Goal: Task Accomplishment & Management: Manage account settings

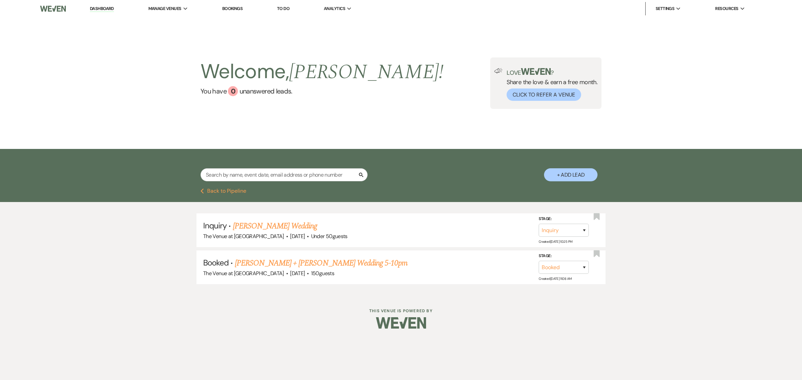
click at [236, 175] on input "text" at bounding box center [283, 174] width 167 height 13
type input "[PERSON_NAME]"
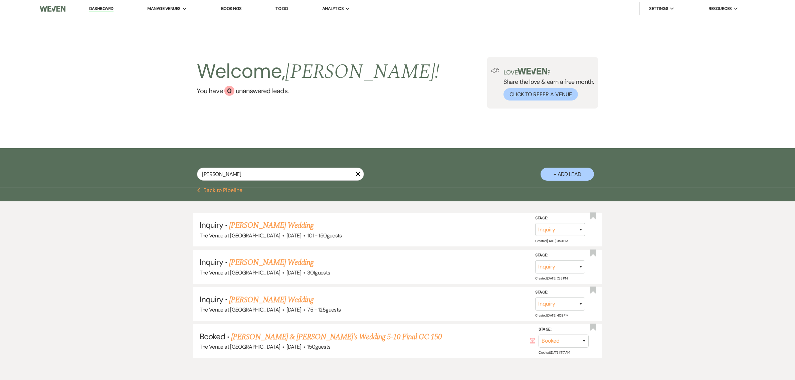
drag, startPoint x: 214, startPoint y: 175, endPoint x: 199, endPoint y: 178, distance: 14.6
click at [199, 178] on input "[PERSON_NAME]" at bounding box center [280, 174] width 167 height 13
click at [225, 177] on input "text" at bounding box center [280, 174] width 167 height 13
type input "[PERSON_NAME]"
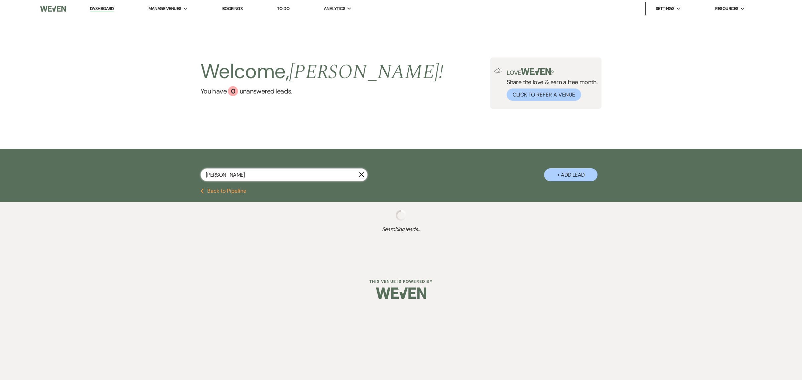
select select "8"
select select "4"
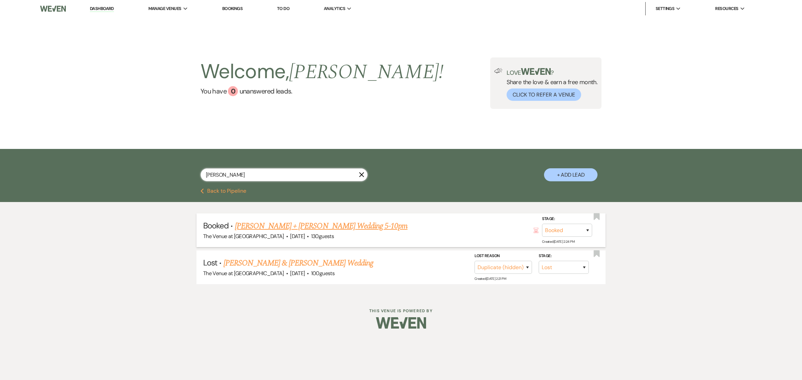
type input "[PERSON_NAME]"
click at [287, 223] on link "[PERSON_NAME] + [PERSON_NAME] Wedding 5-10pm" at bounding box center [321, 226] width 173 height 12
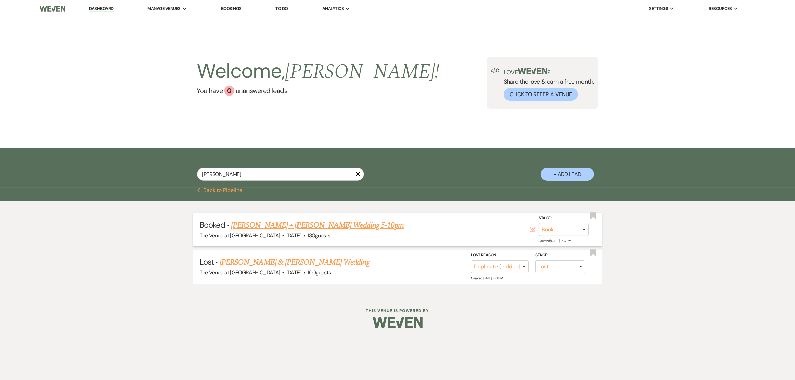
select select "12"
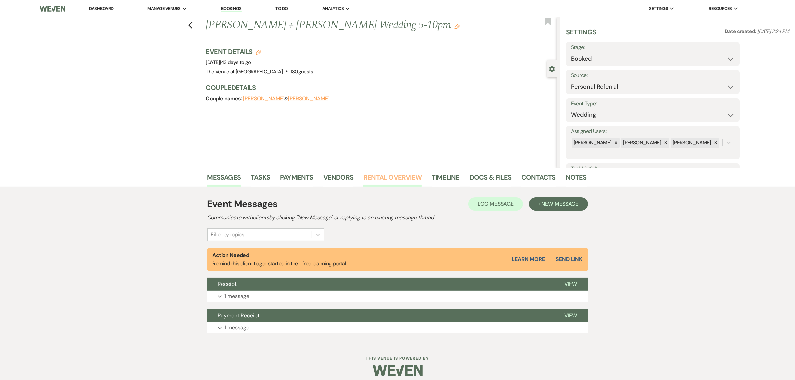
click at [405, 177] on link "Rental Overview" at bounding box center [392, 179] width 58 height 15
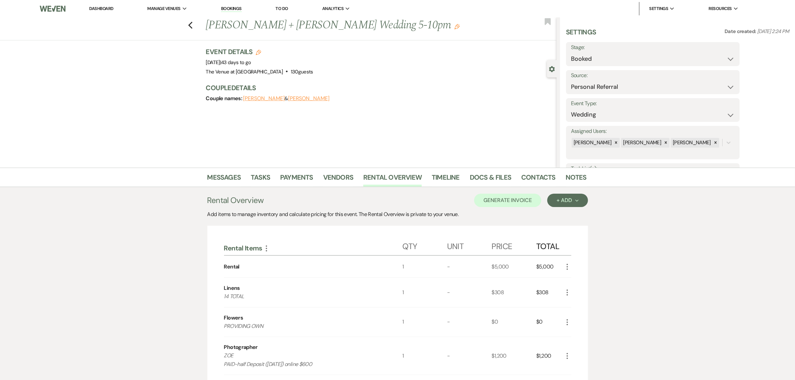
click at [425, 101] on div "Couple names: [PERSON_NAME] & [PERSON_NAME]" at bounding box center [378, 98] width 344 height 9
click at [429, 109] on div "Event Details Edit Event Date: [DATE] | 43 days to go Venue: The Venue at [GEOG…" at bounding box center [381, 78] width 351 height 63
click at [385, 109] on div "Previous [PERSON_NAME] + [PERSON_NAME] Wedding 5-10pm Edit Bookmark Gear Settin…" at bounding box center [278, 92] width 557 height 150
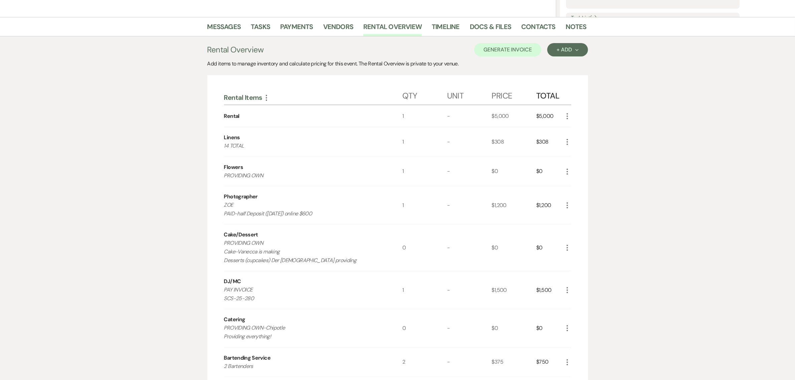
scroll to position [153, 0]
